Goal: Information Seeking & Learning: Learn about a topic

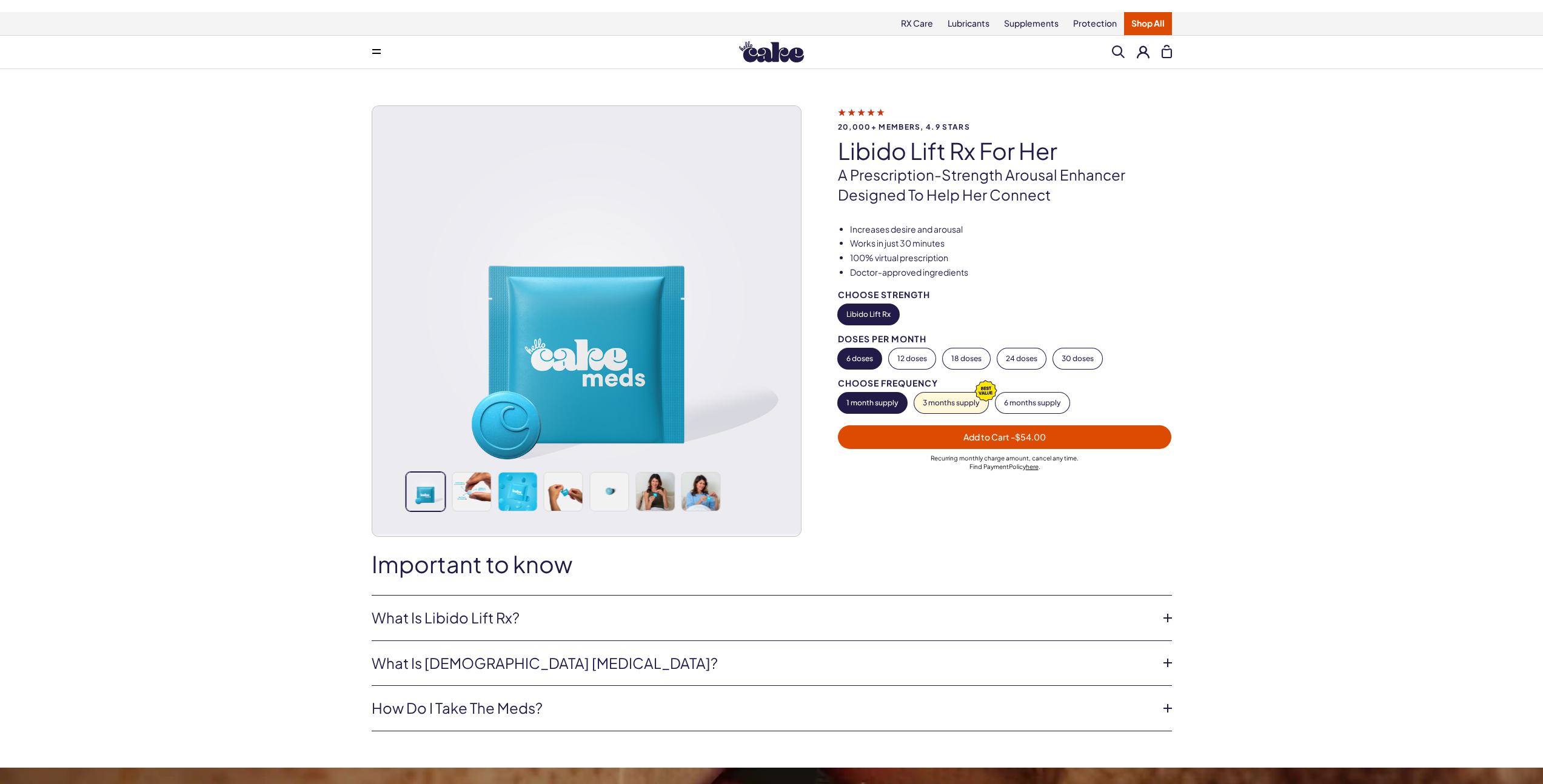
click at [467, 502] on img at bounding box center [587, 320] width 429 height 429
click at [485, 483] on img at bounding box center [471, 492] width 39 height 39
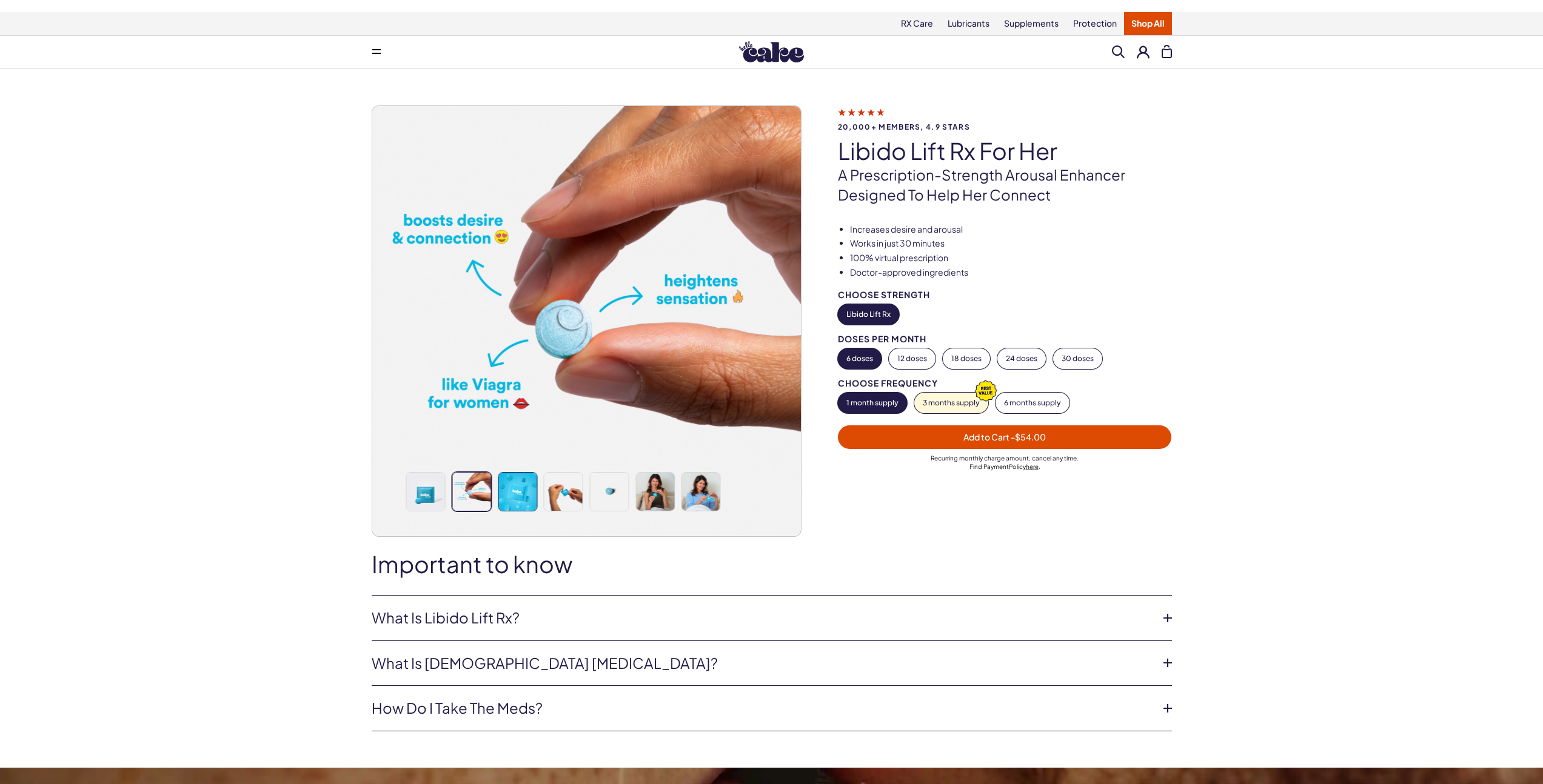
click at [501, 484] on img at bounding box center [518, 492] width 39 height 39
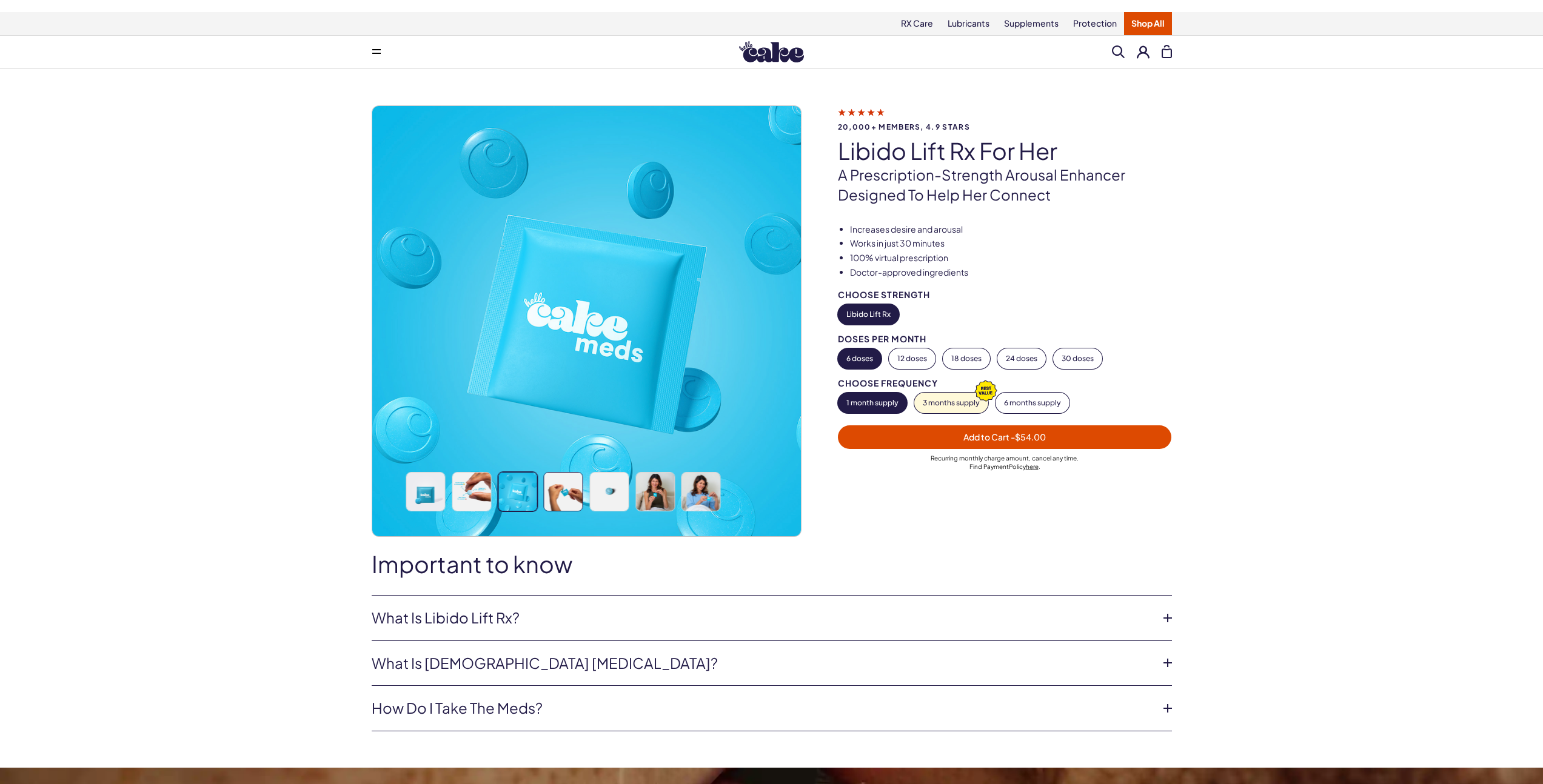
click at [563, 483] on img at bounding box center [563, 492] width 39 height 39
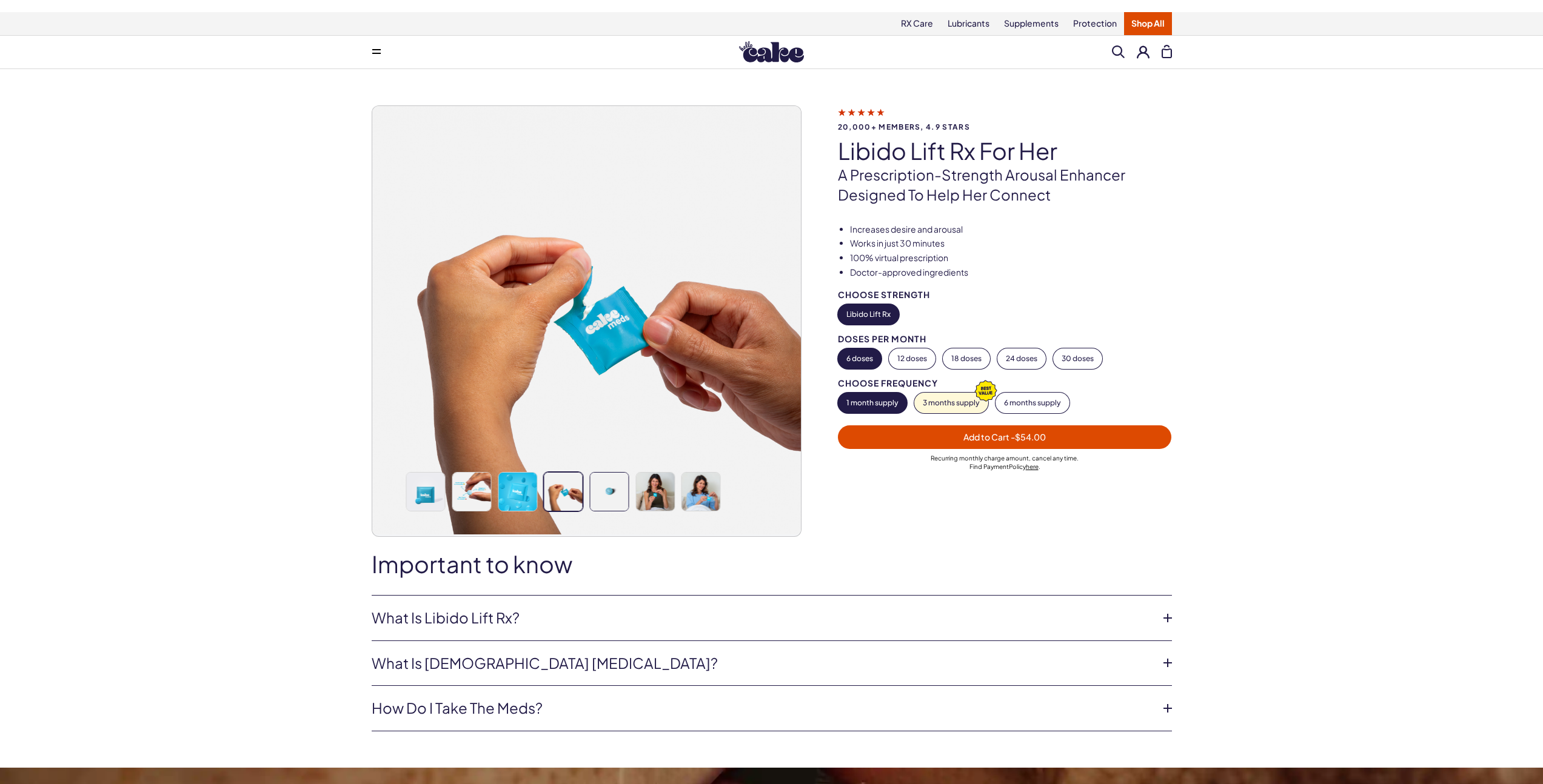
click at [615, 488] on img at bounding box center [609, 492] width 39 height 39
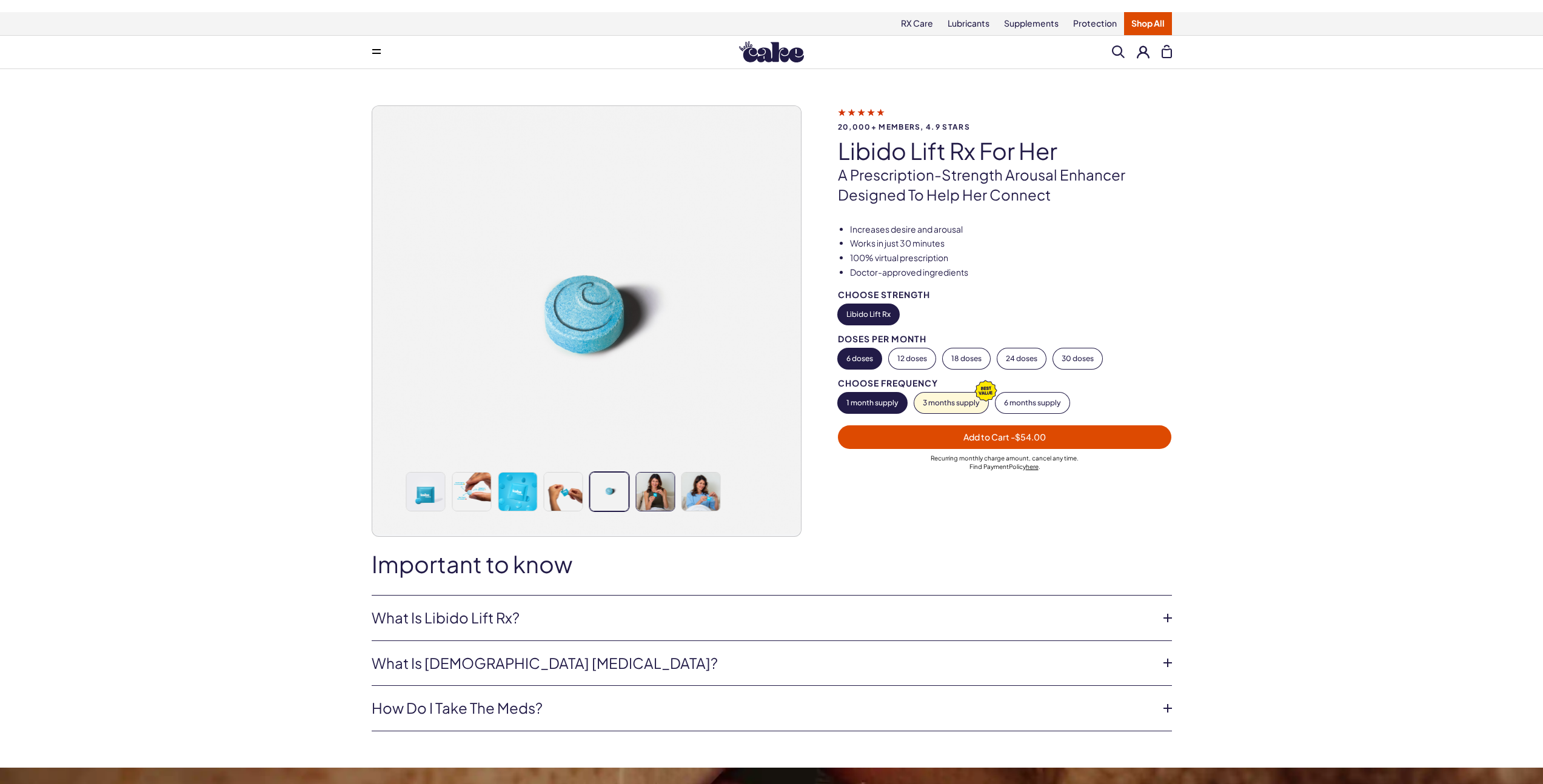
click at [651, 486] on img at bounding box center [655, 492] width 39 height 39
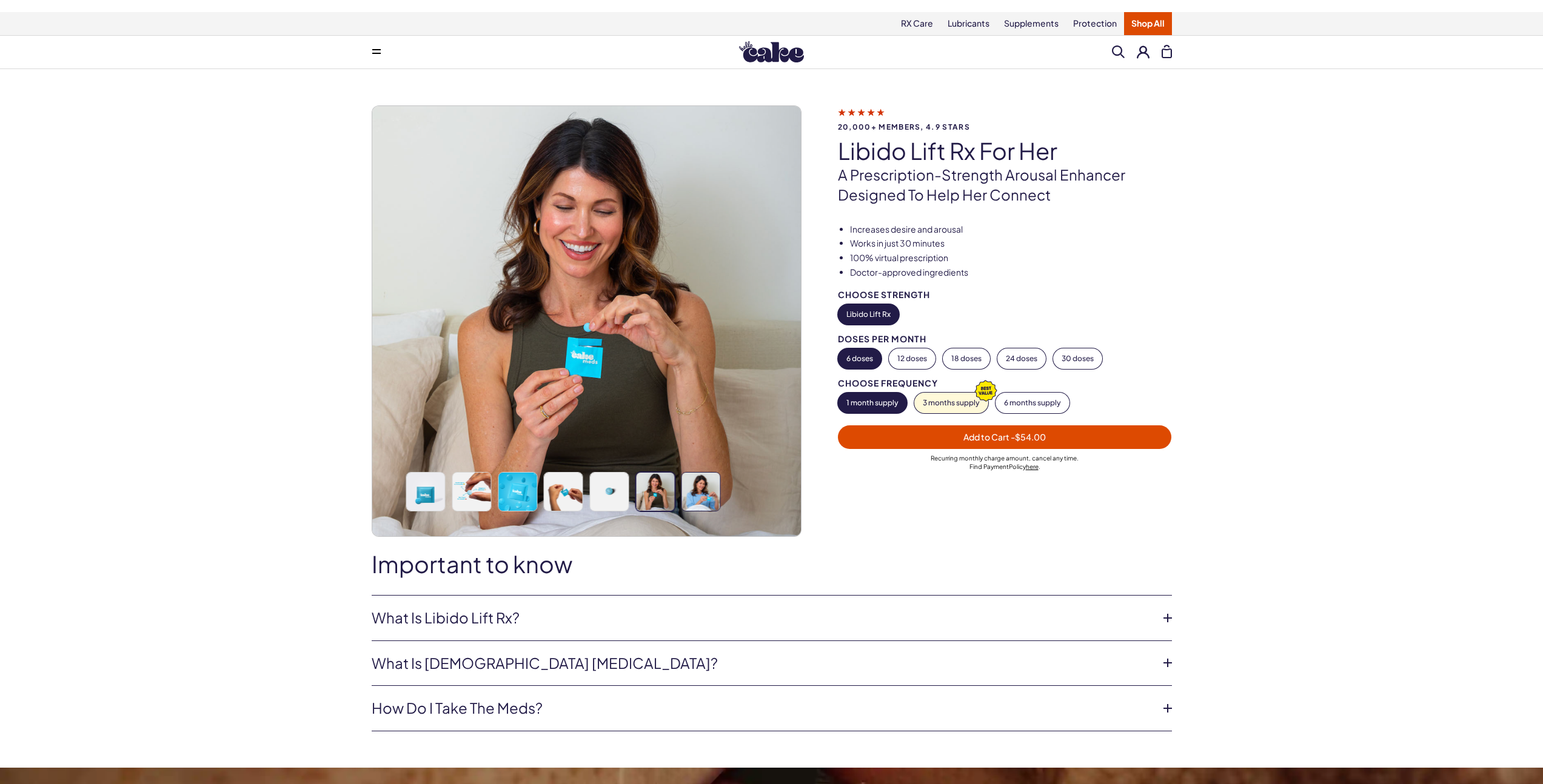
click at [692, 484] on img at bounding box center [700, 492] width 39 height 39
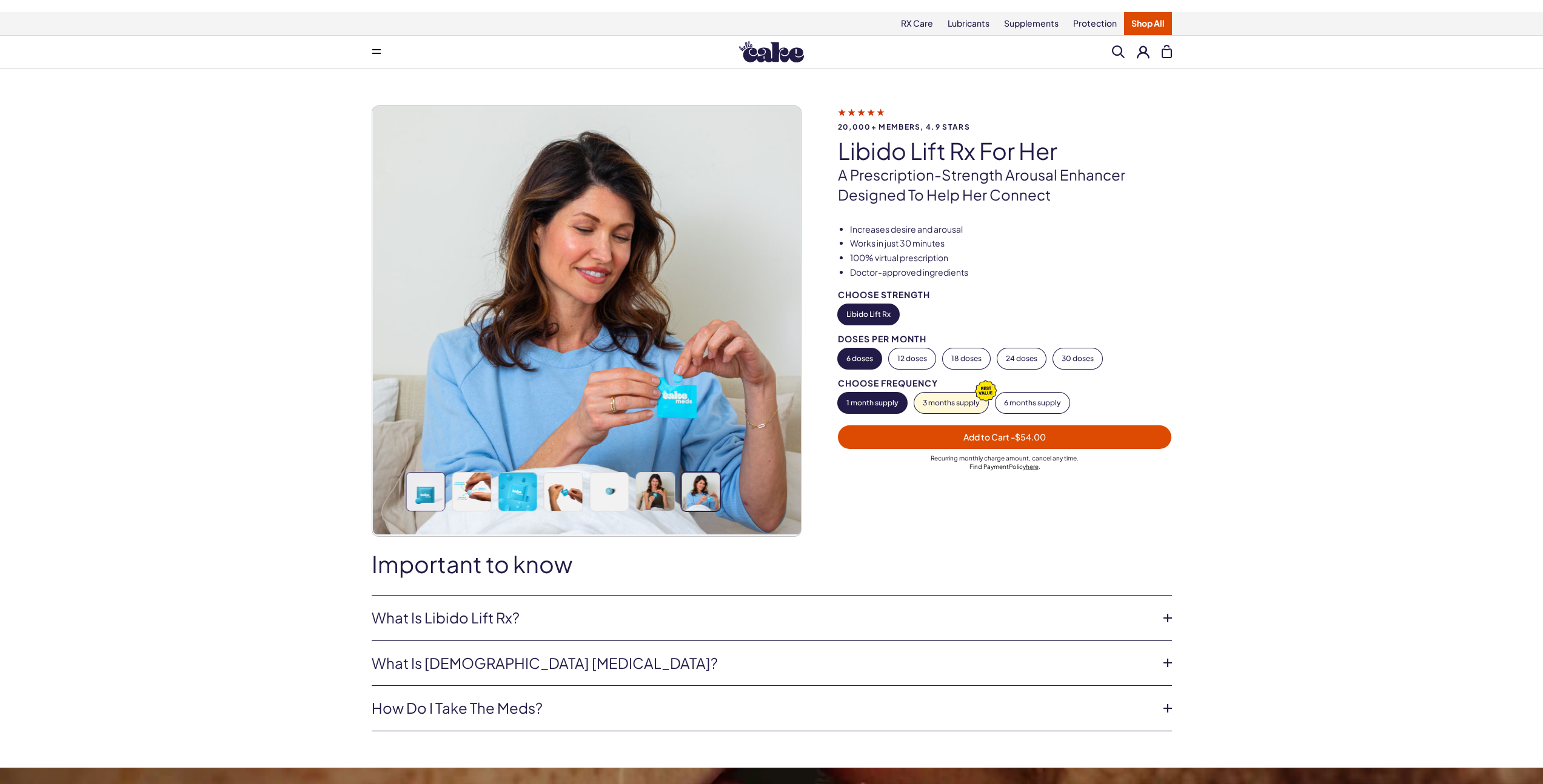
click at [430, 481] on img at bounding box center [426, 492] width 39 height 39
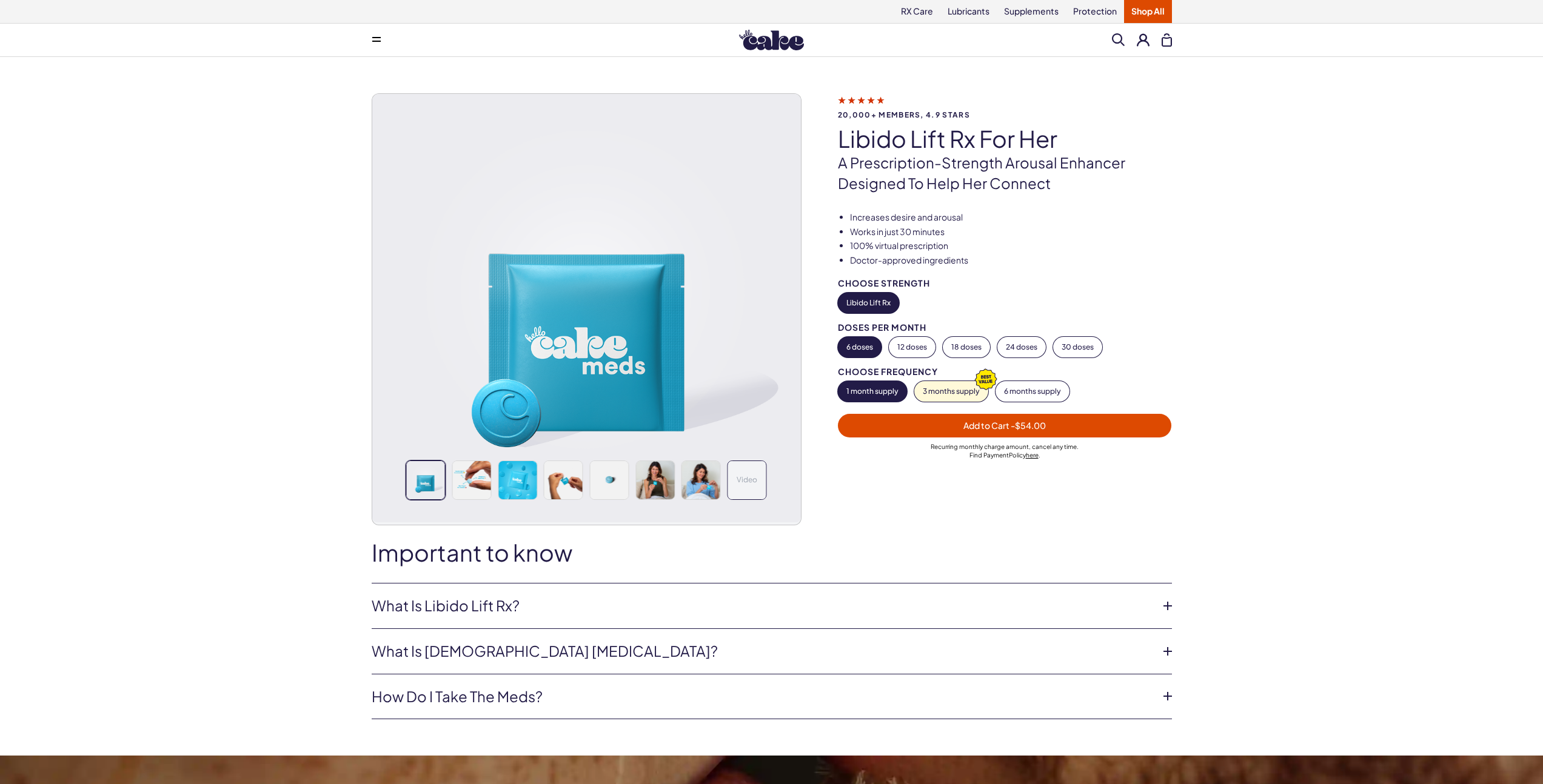
click at [743, 473] on div "Video" at bounding box center [747, 480] width 39 height 39
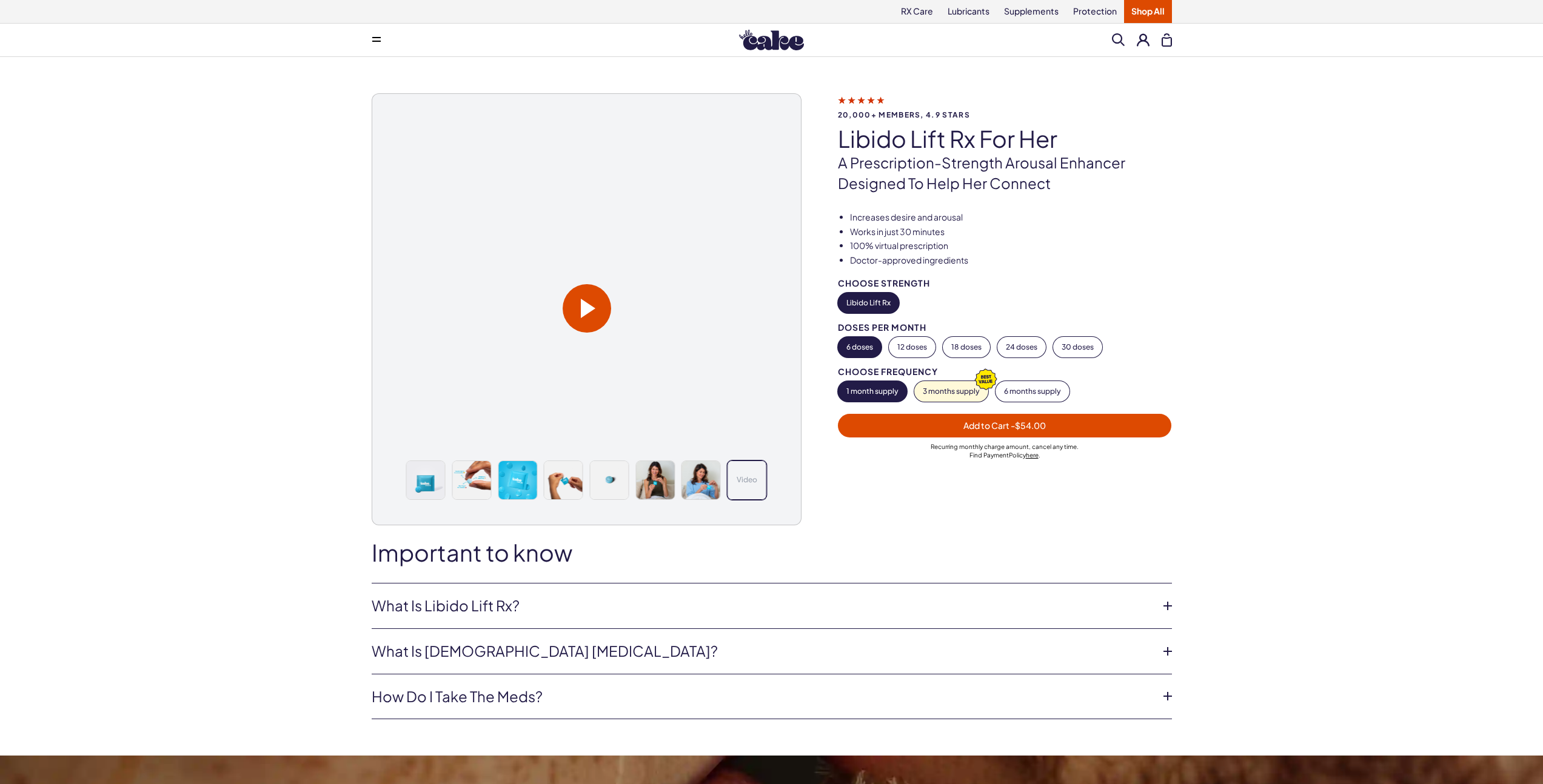
click at [597, 313] on span at bounding box center [587, 308] width 48 height 48
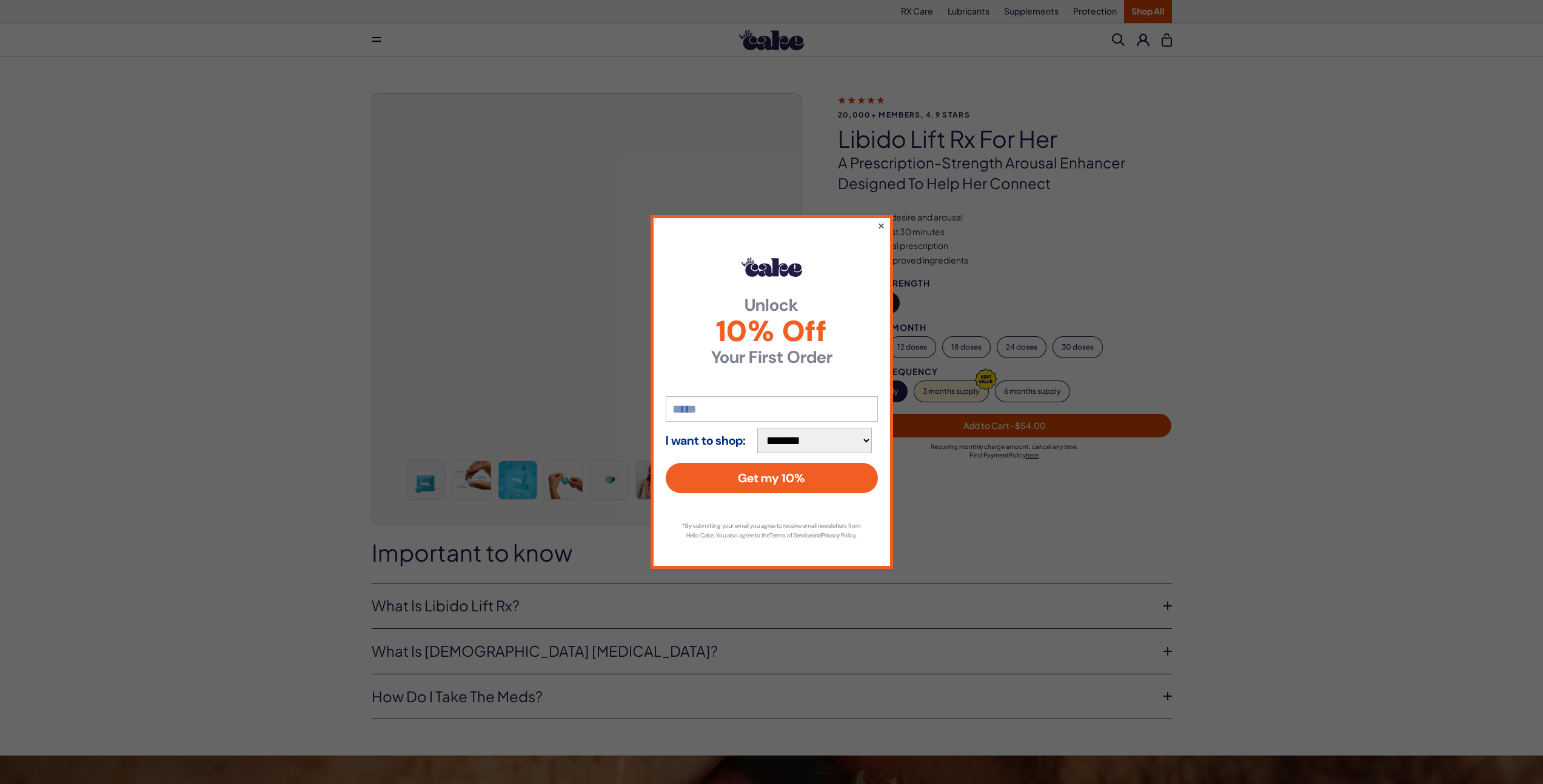
click at [881, 219] on button "×" at bounding box center [880, 225] width 8 height 15
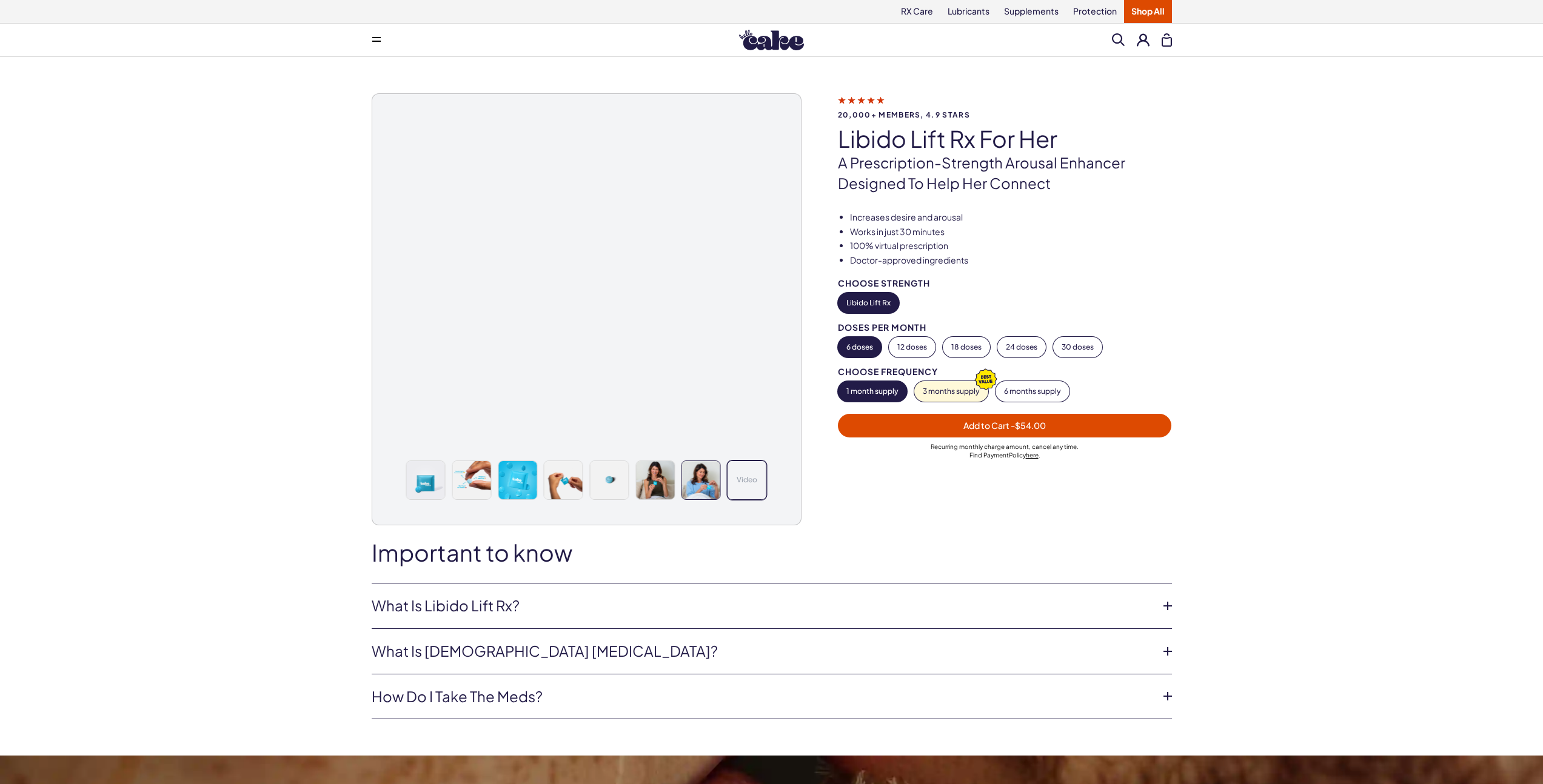
click at [690, 481] on img at bounding box center [700, 480] width 39 height 39
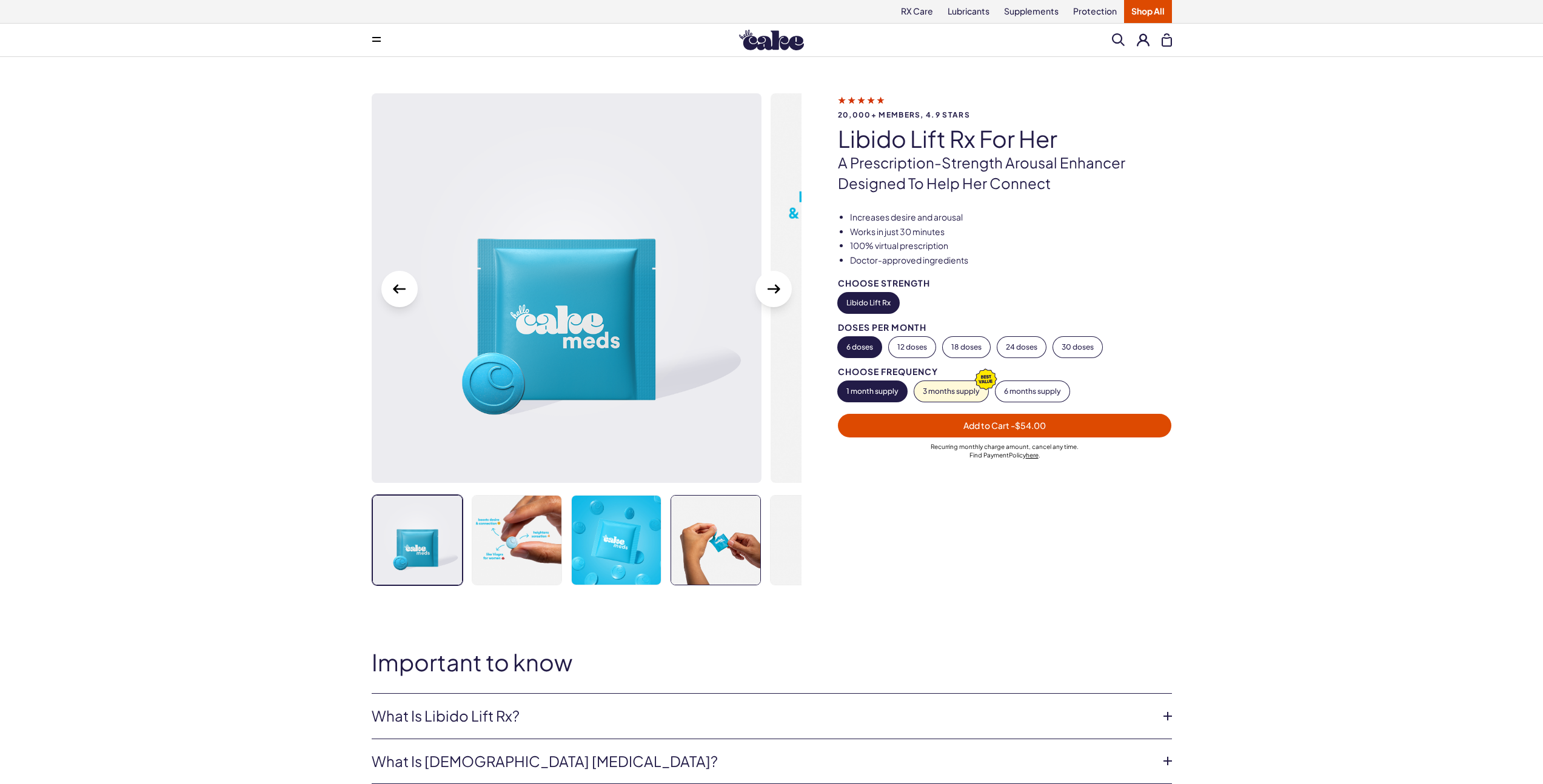
click at [723, 544] on img at bounding box center [715, 540] width 89 height 90
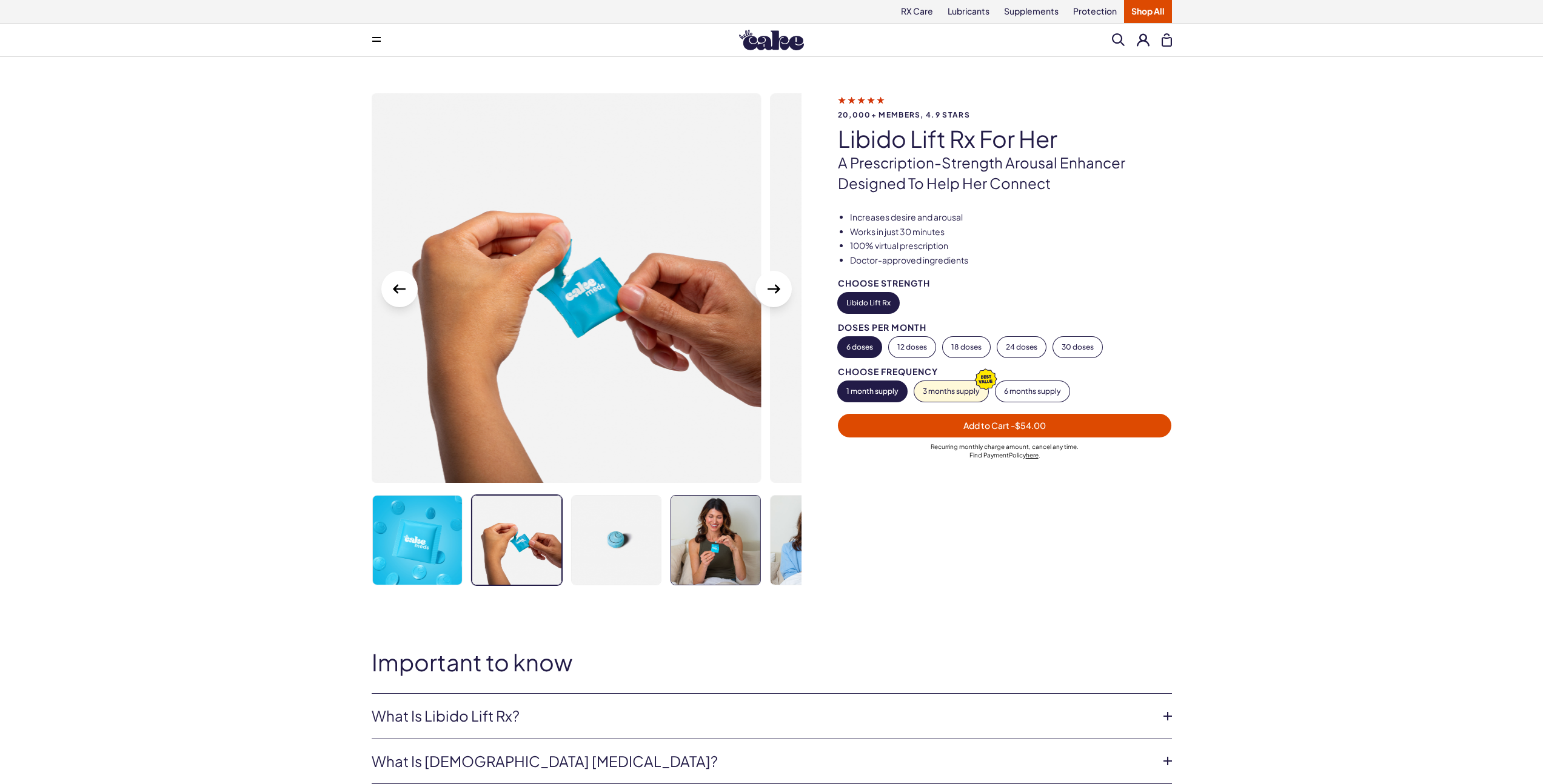
click at [741, 543] on img at bounding box center [715, 540] width 89 height 90
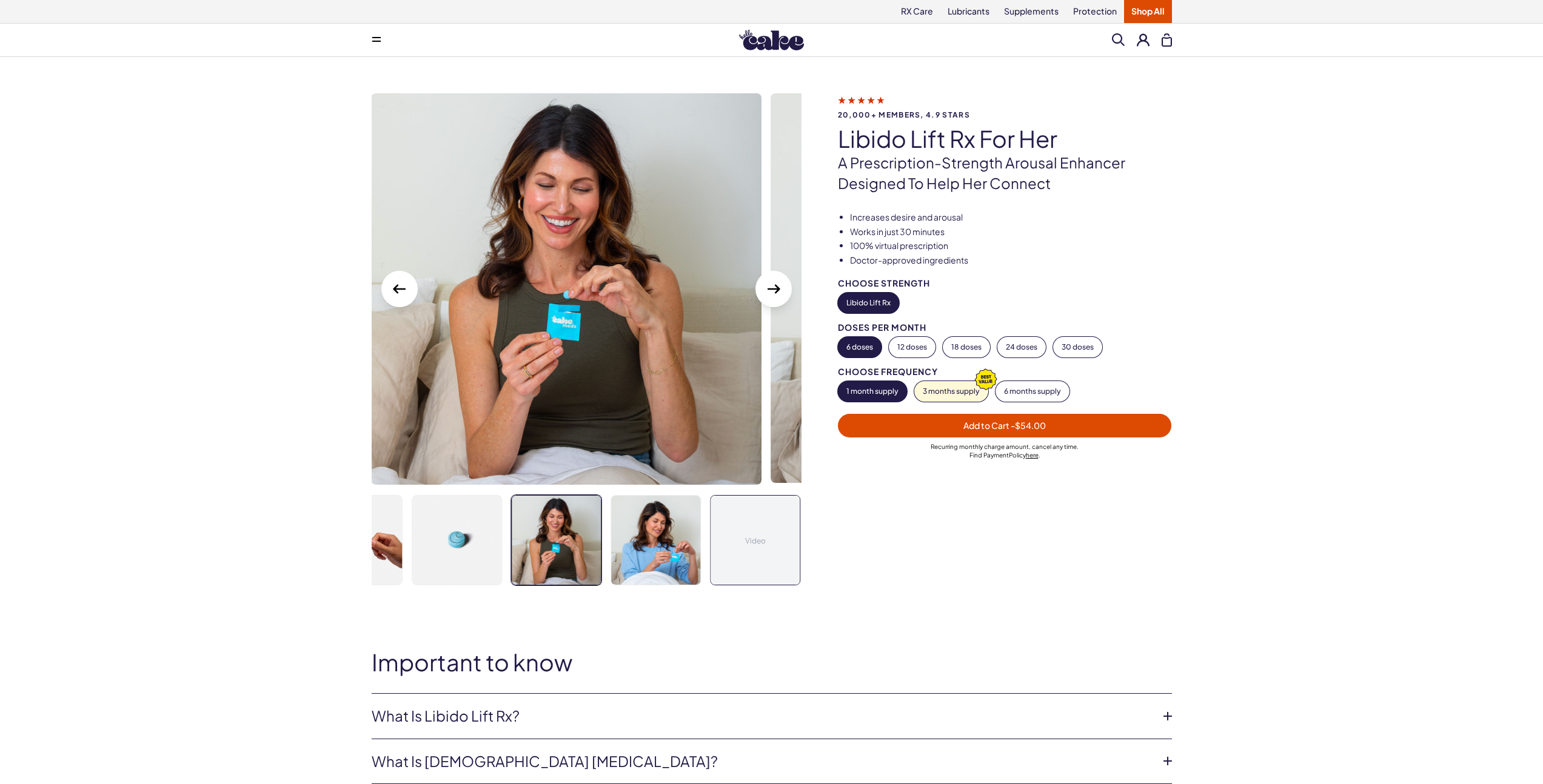
click at [746, 543] on span "Video" at bounding box center [755, 541] width 21 height 10
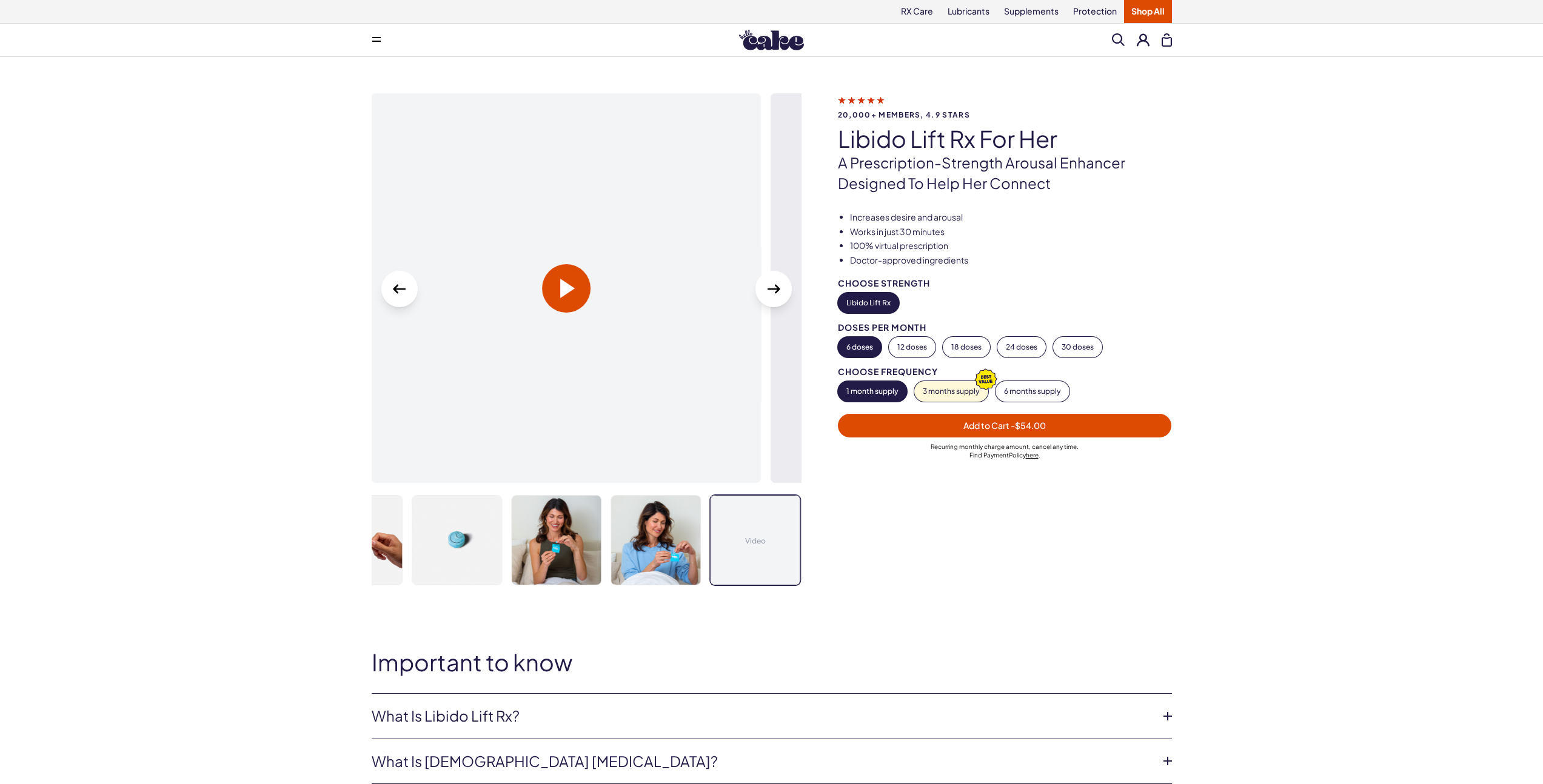
click at [573, 302] on span at bounding box center [566, 288] width 48 height 48
click at [531, 255] on video at bounding box center [566, 288] width 390 height 196
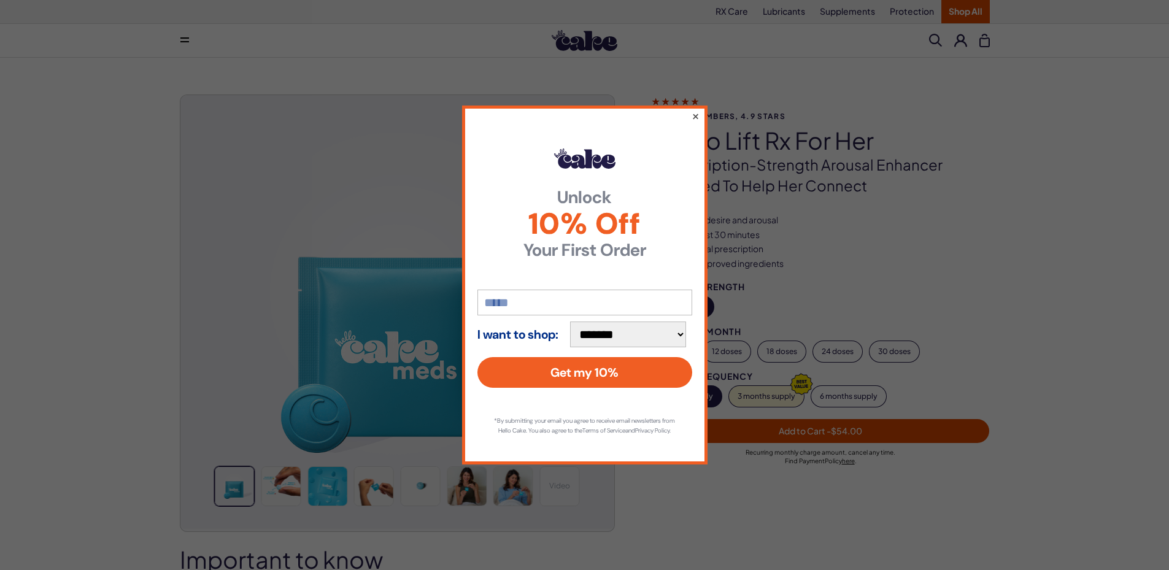
click at [697, 112] on button "×" at bounding box center [695, 116] width 8 height 15
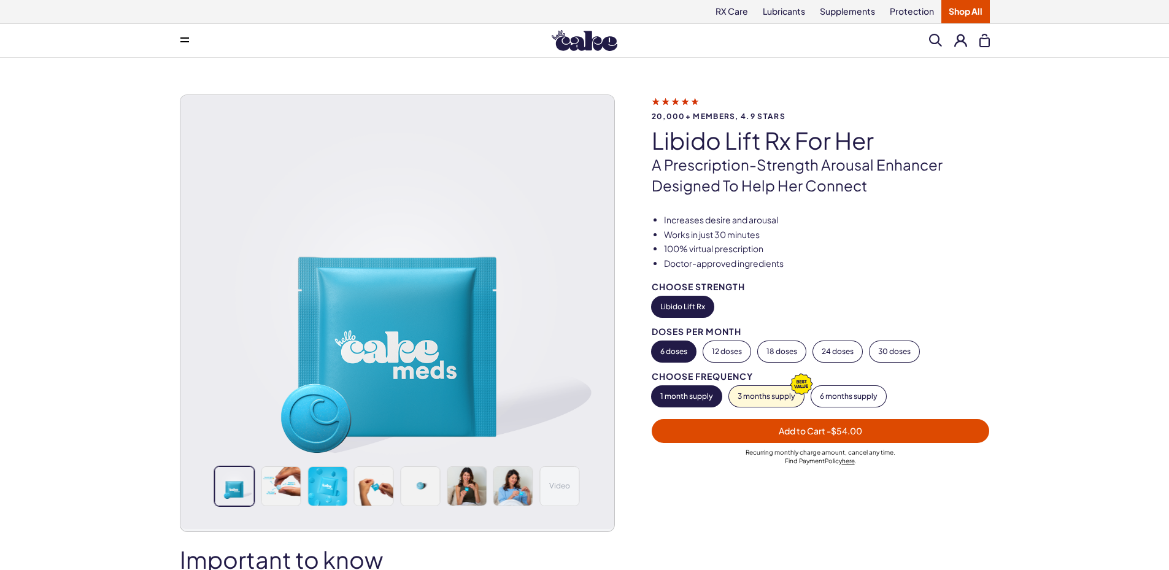
drag, startPoint x: 26, startPoint y: 285, endPoint x: 18, endPoint y: 285, distance: 7.4
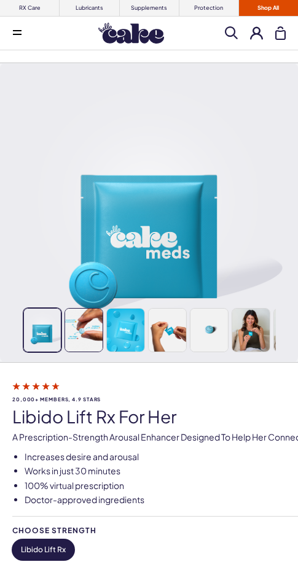
click at [98, 342] on img at bounding box center [83, 330] width 37 height 43
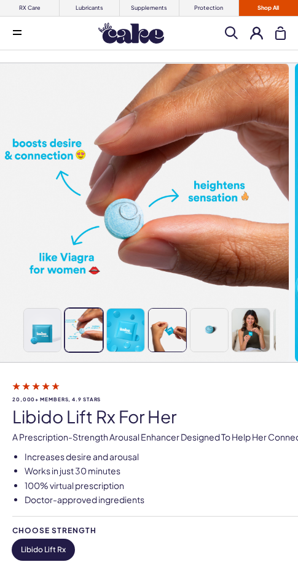
click at [158, 342] on img at bounding box center [167, 330] width 37 height 43
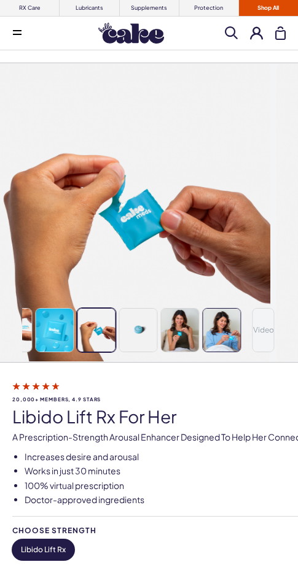
click at [233, 341] on img at bounding box center [221, 330] width 37 height 43
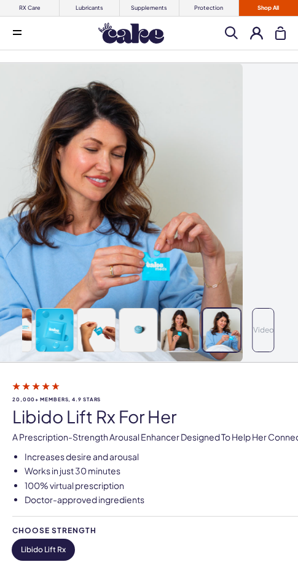
click at [263, 335] on span "Video" at bounding box center [263, 330] width 21 height 10
